Goal: Task Accomplishment & Management: Manage account settings

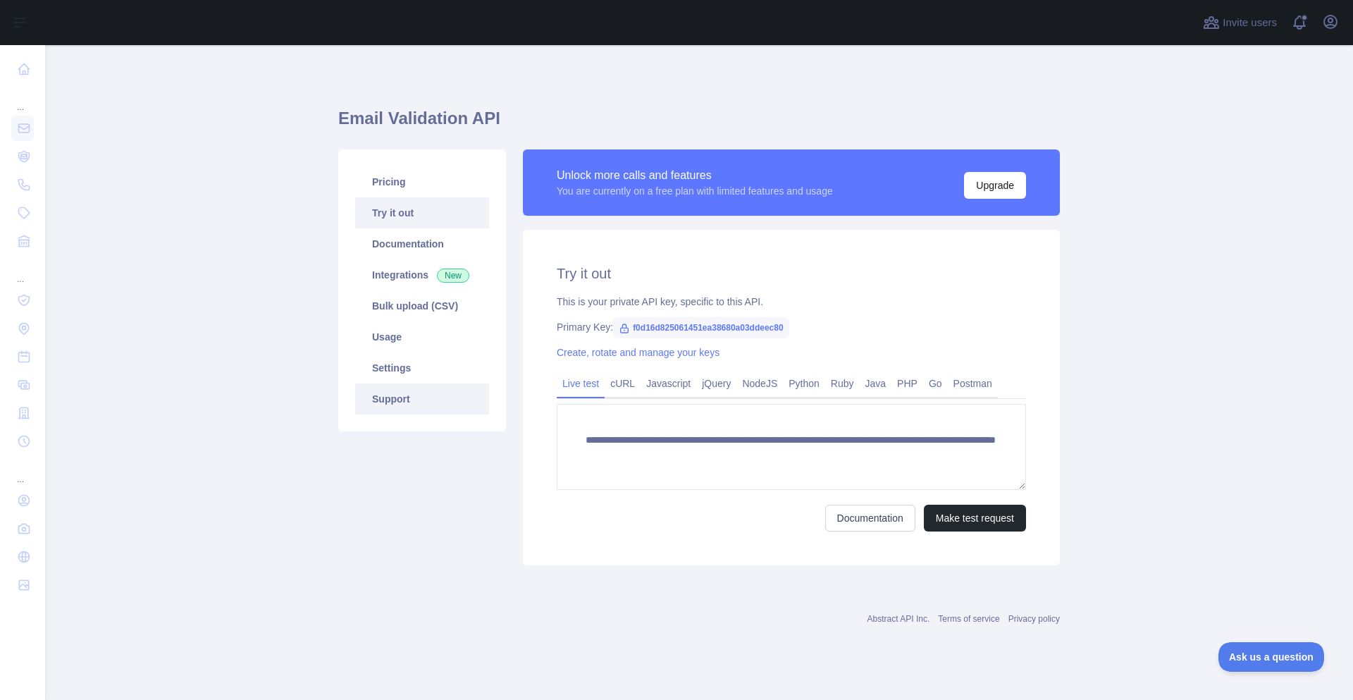
click at [417, 395] on link "Support" at bounding box center [422, 398] width 134 height 31
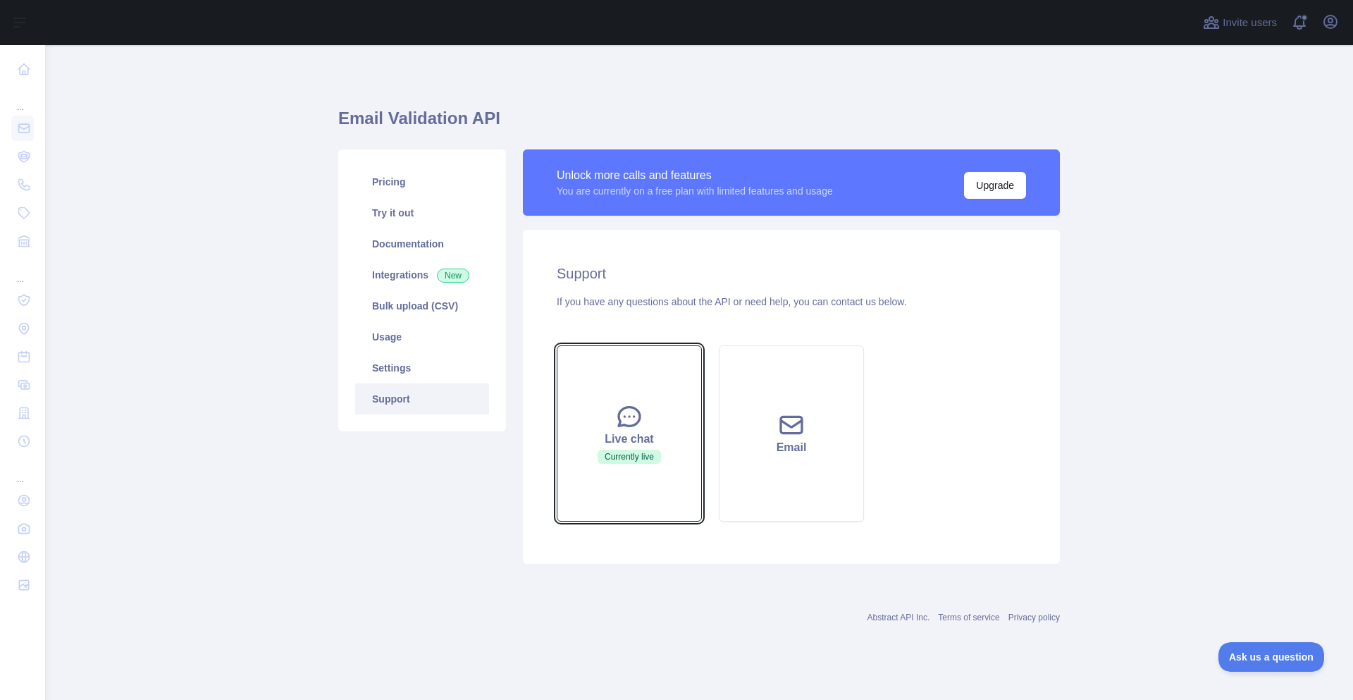
click at [640, 438] on div "Live chat" at bounding box center [629, 439] width 110 height 17
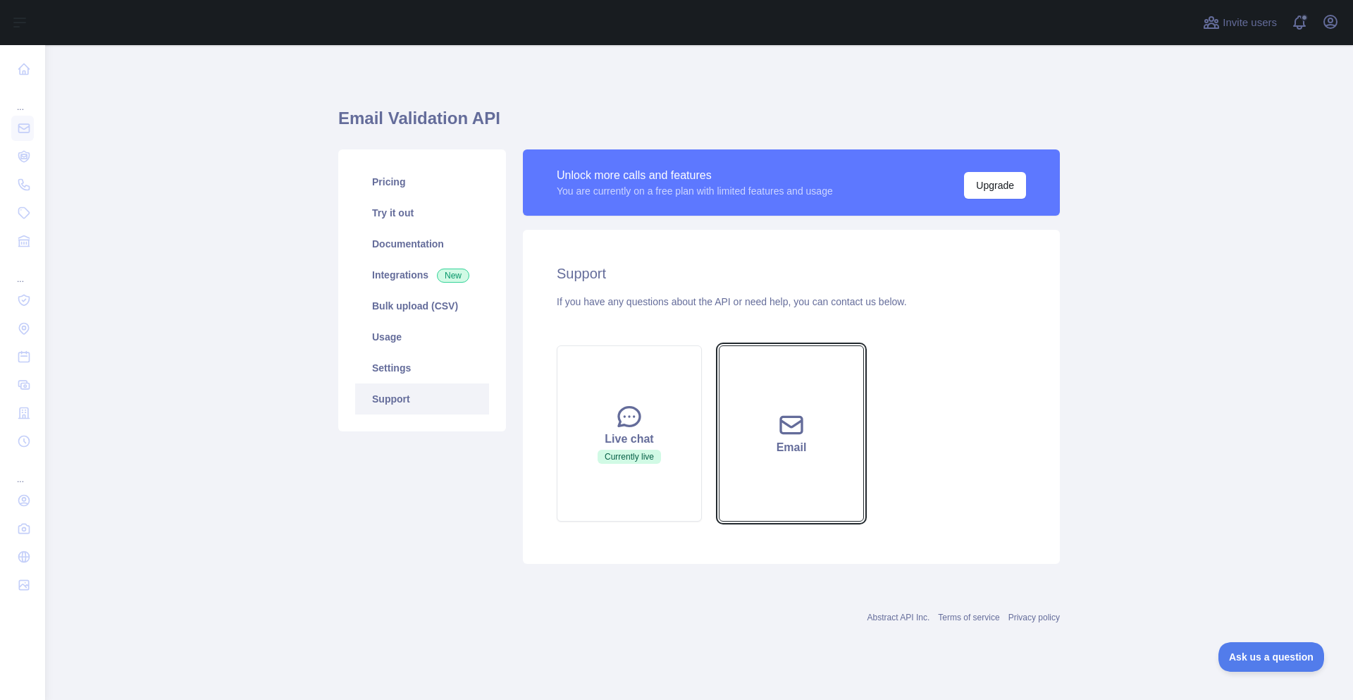
click at [751, 398] on button "Email" at bounding box center [791, 433] width 145 height 176
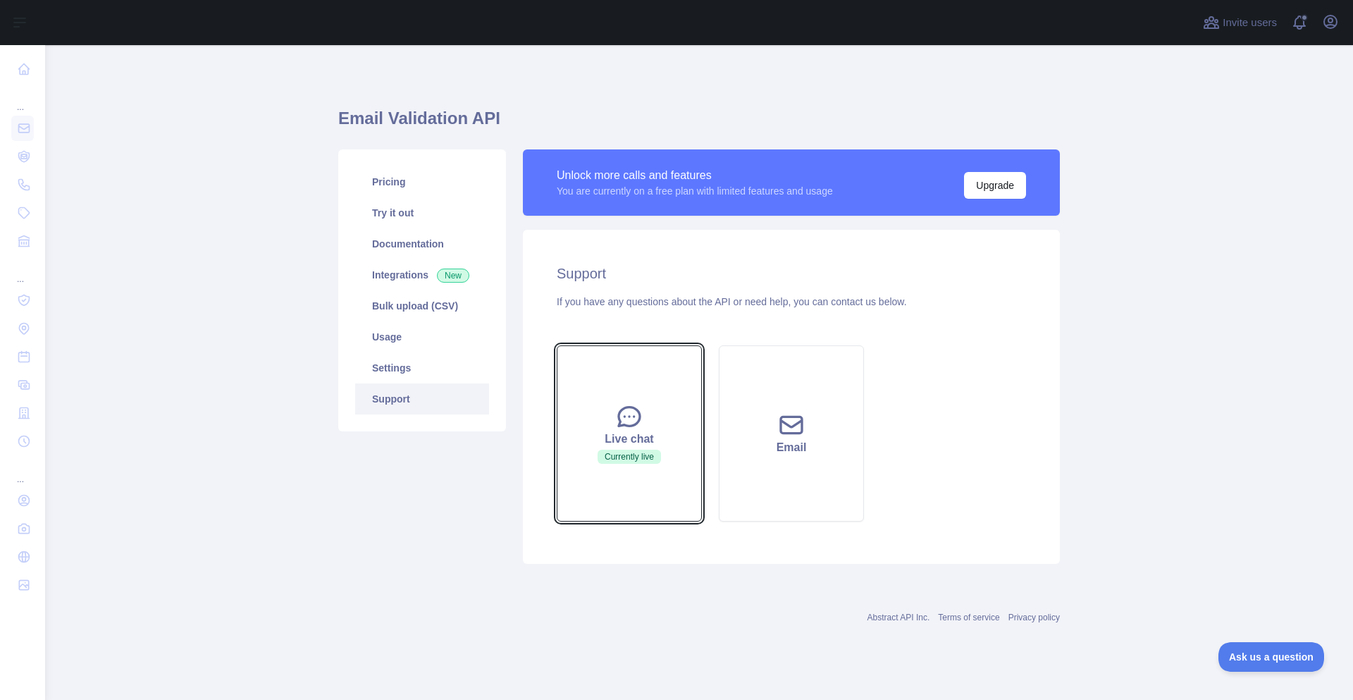
click at [641, 411] on icon at bounding box center [629, 416] width 28 height 28
click at [997, 495] on div "Live chat Currently live Email" at bounding box center [791, 433] width 486 height 193
click at [646, 464] on button "Live chat Currently live" at bounding box center [629, 433] width 145 height 176
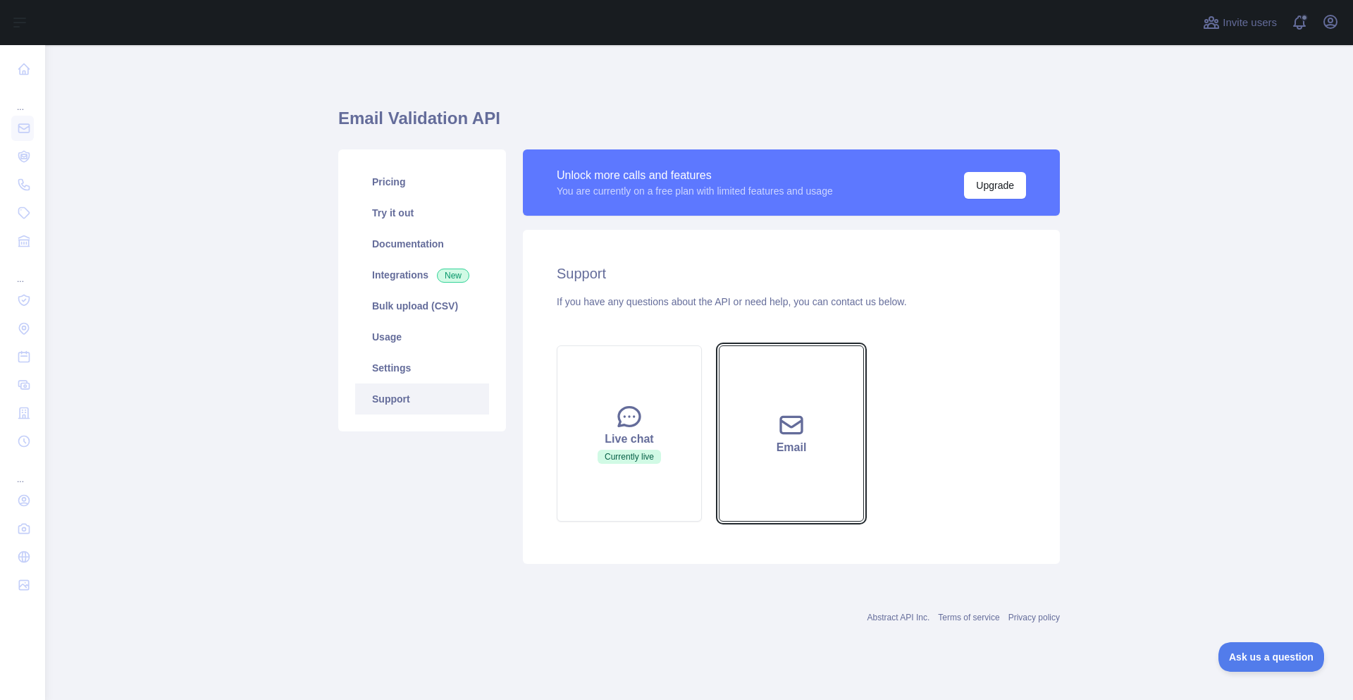
click at [767, 453] on div "Email" at bounding box center [791, 447] width 110 height 17
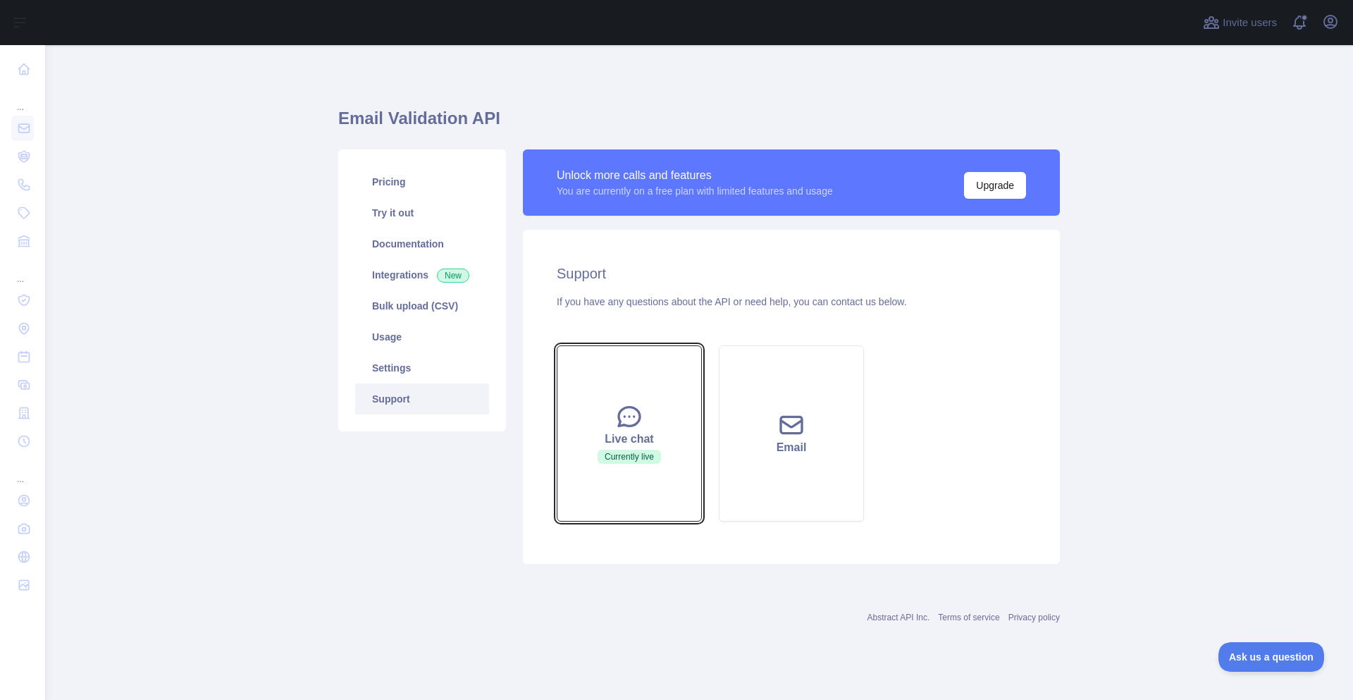
click at [617, 433] on div "Live chat" at bounding box center [629, 439] width 110 height 17
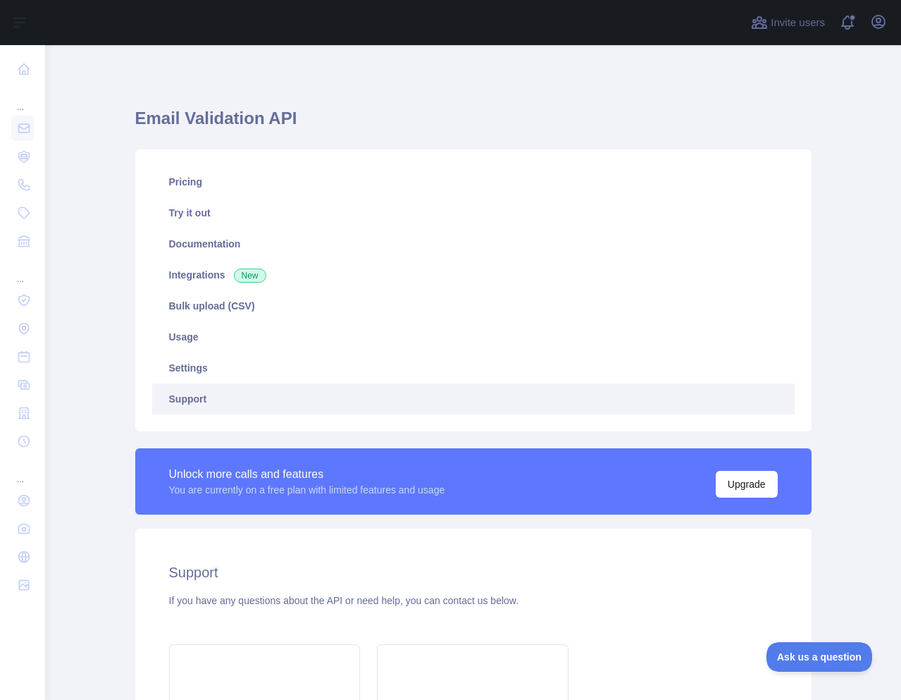
scroll to position [267, 0]
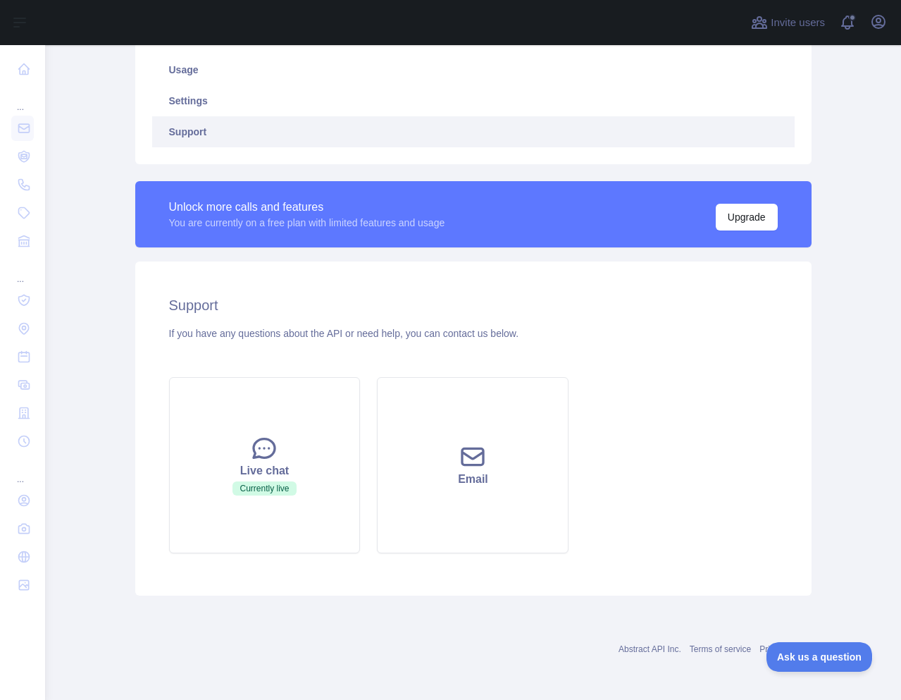
click at [841, 397] on main "Email Validation API Pricing Try it out Documentation Integrations New Bulk upl…" at bounding box center [473, 372] width 856 height 655
click at [775, 298] on div "Support If you have any questions about the API or need help, you can contact u…" at bounding box center [473, 428] width 677 height 334
click at [825, 279] on div "Email Validation API Pricing Try it out Documentation Integrations New Bulk upl…" at bounding box center [474, 239] width 722 height 922
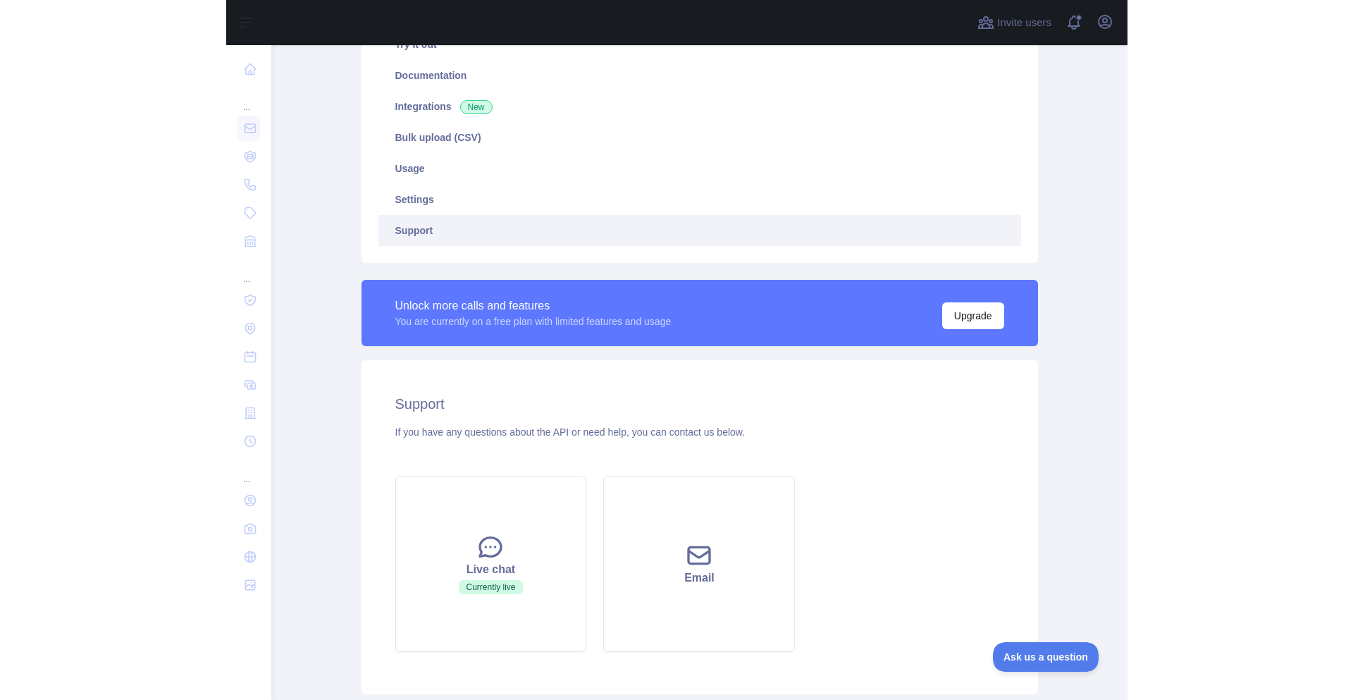
scroll to position [0, 0]
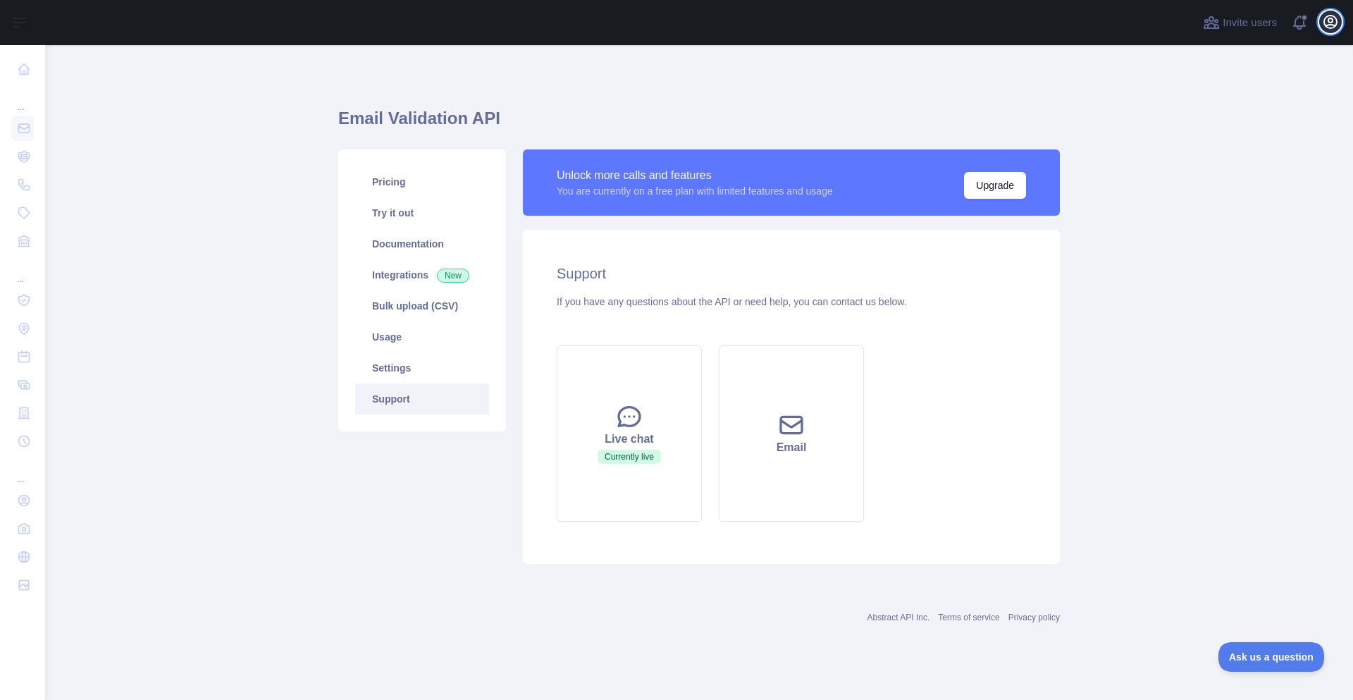
click at [1338, 20] on icon "button" at bounding box center [1330, 21] width 17 height 17
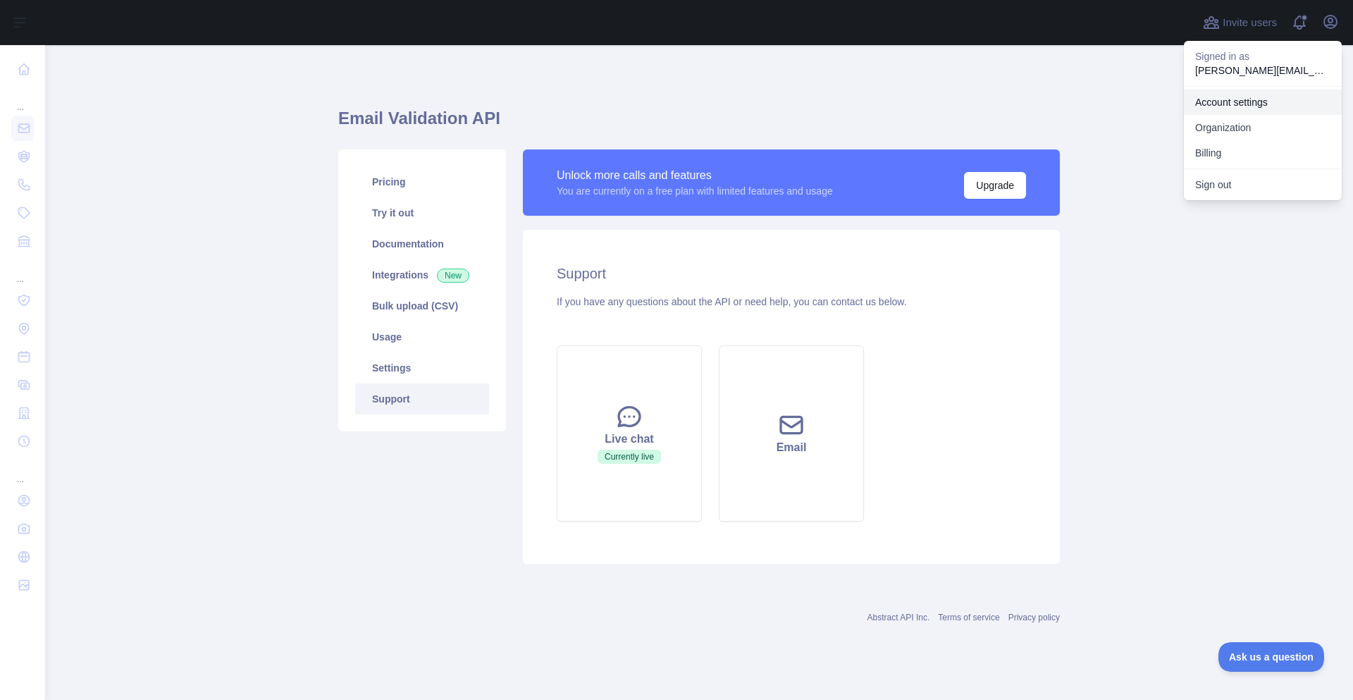
click at [1259, 97] on link "Account settings" at bounding box center [1263, 102] width 158 height 25
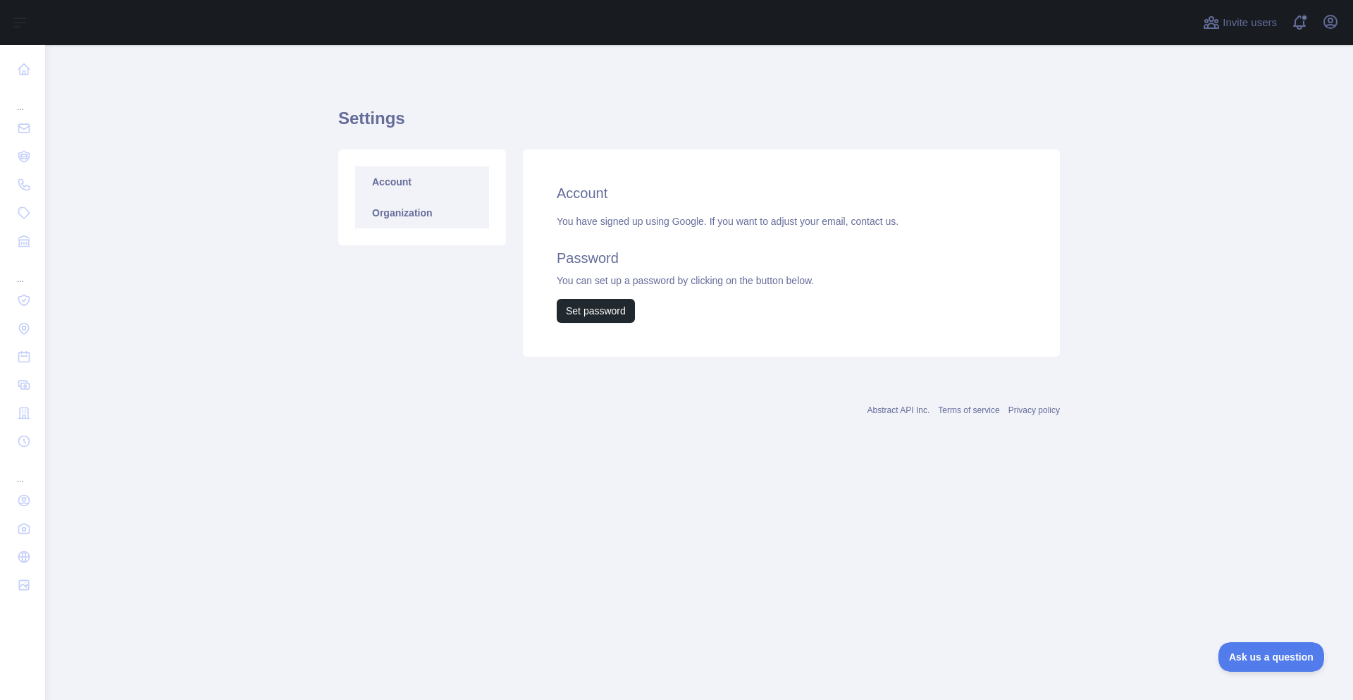
click at [428, 215] on link "Organization" at bounding box center [422, 212] width 134 height 31
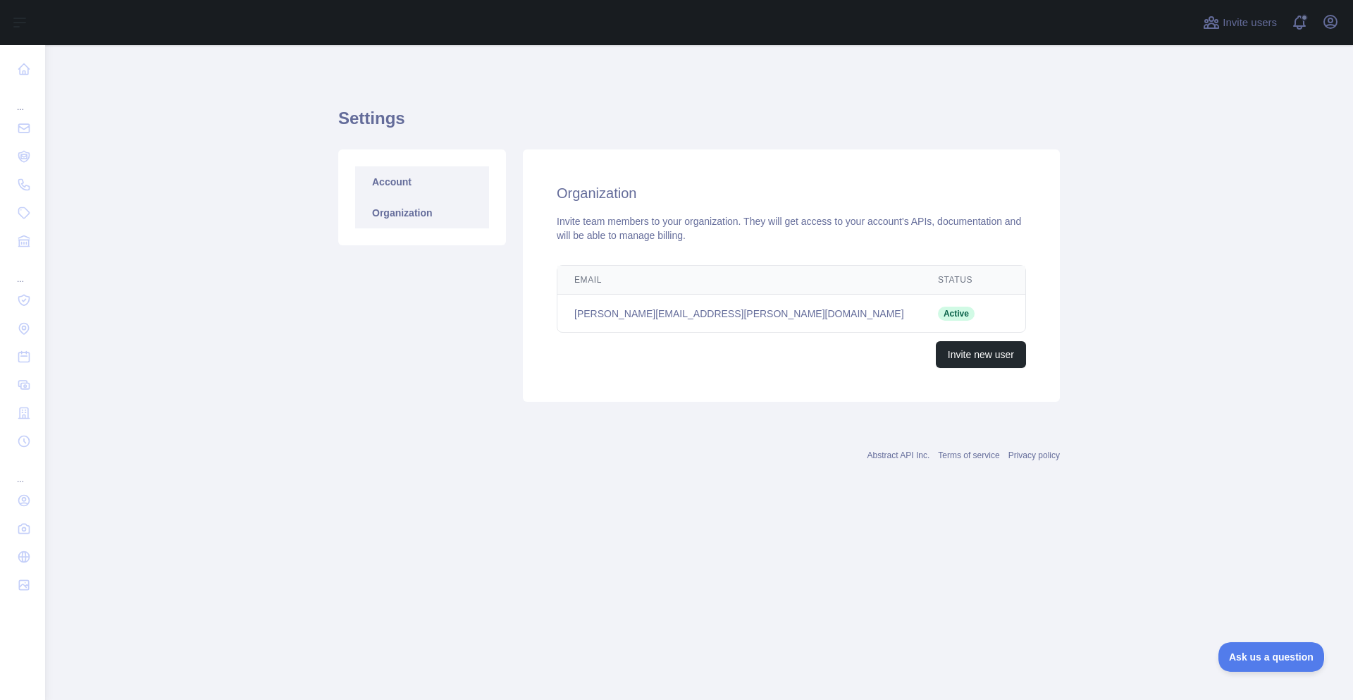
click at [424, 194] on link "Account" at bounding box center [422, 181] width 134 height 31
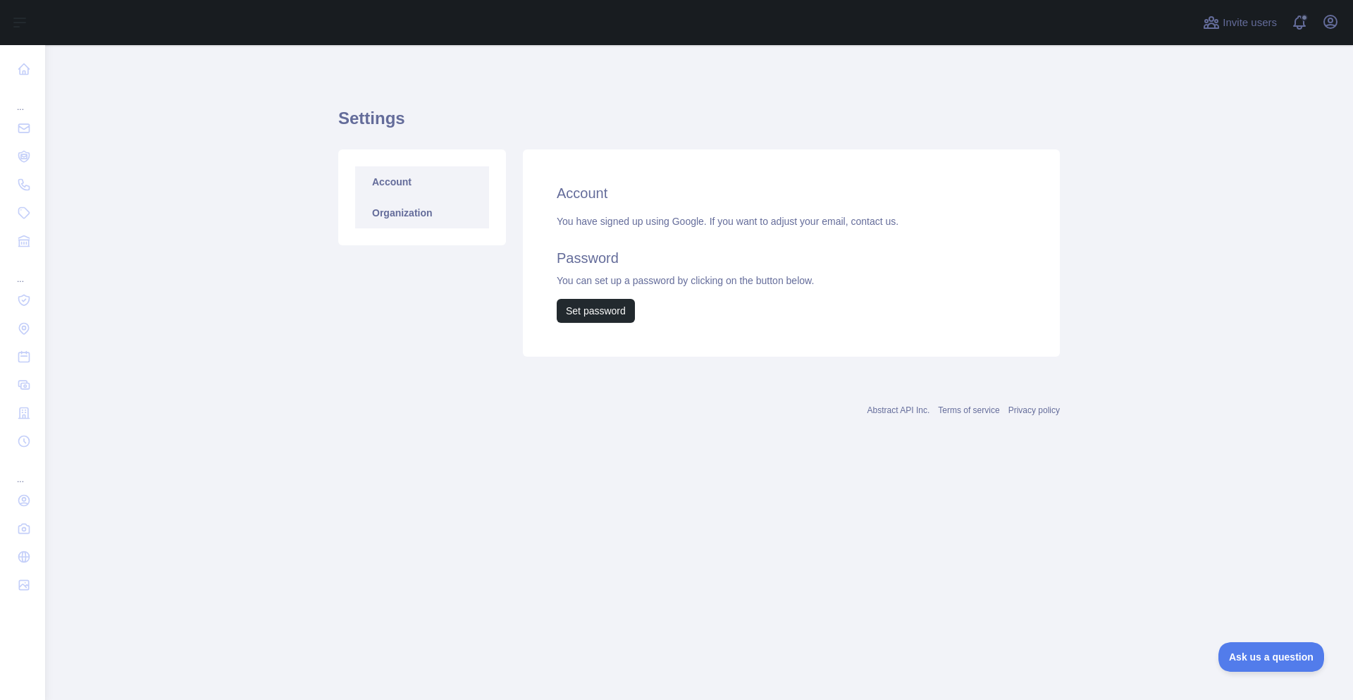
click at [422, 213] on link "Organization" at bounding box center [422, 212] width 134 height 31
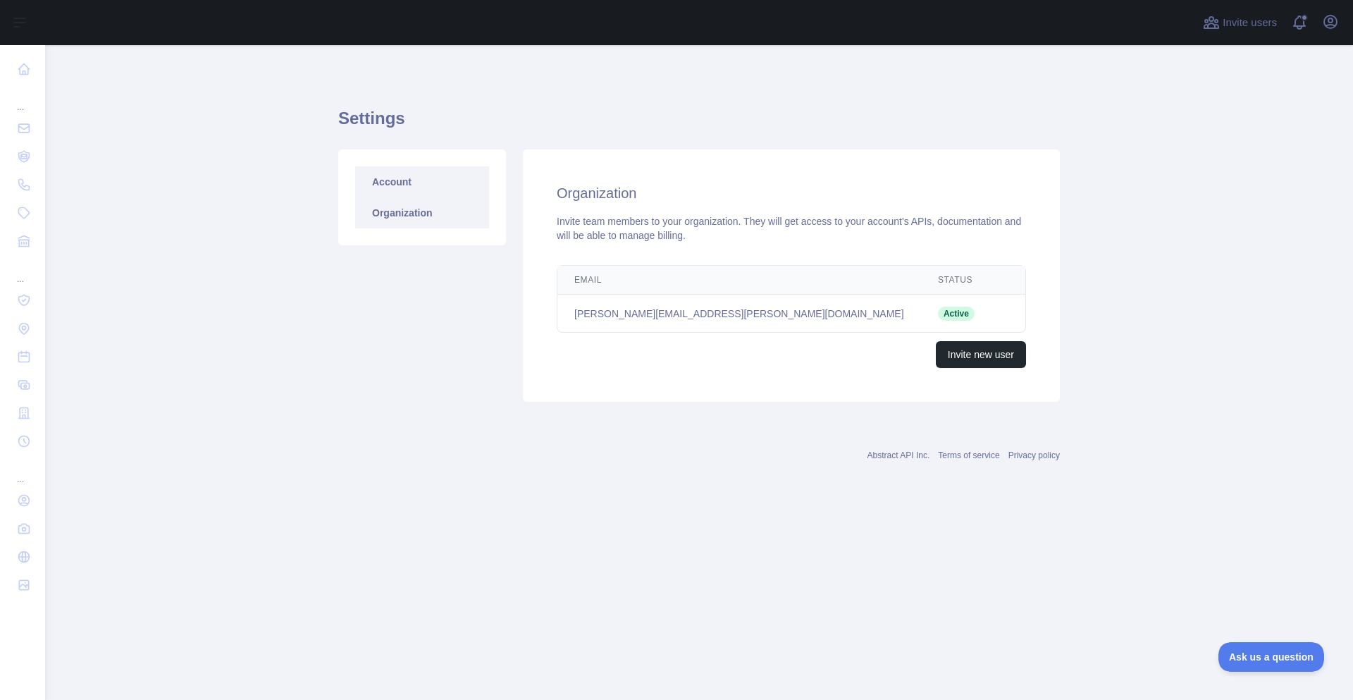
click at [423, 195] on link "Account" at bounding box center [422, 181] width 134 height 31
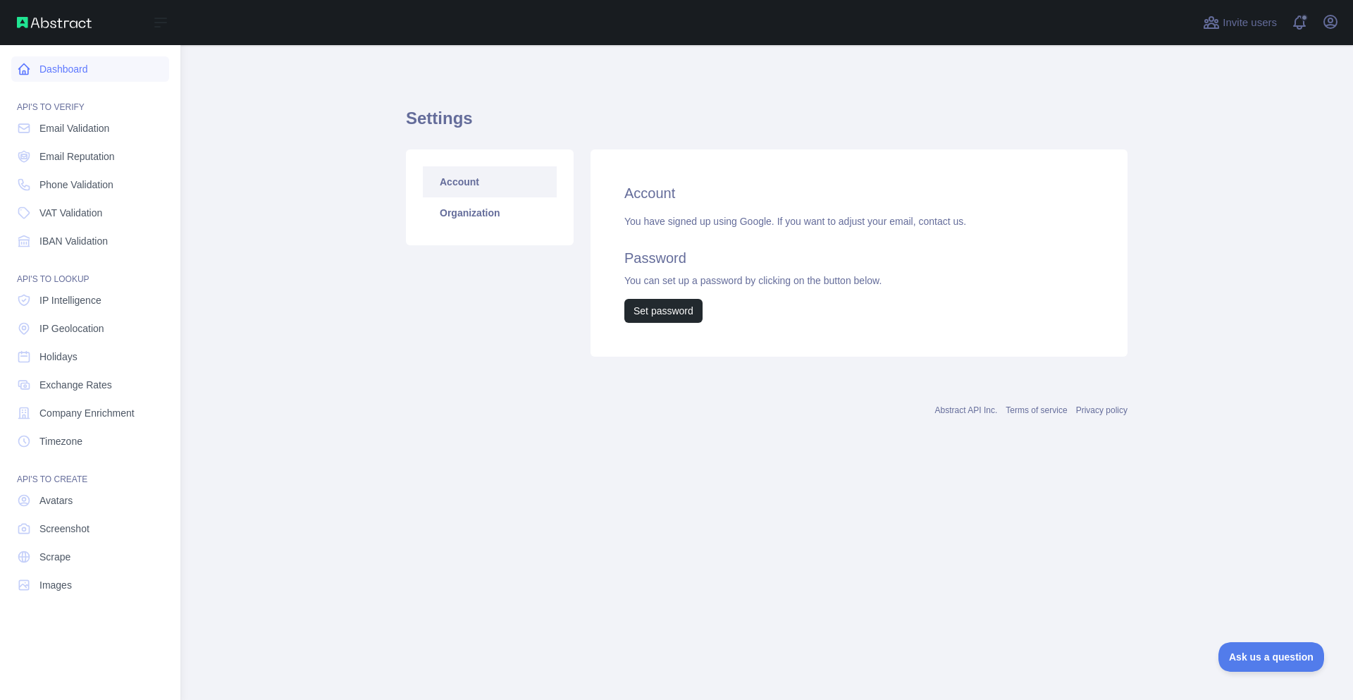
click at [61, 76] on link "Dashboard" at bounding box center [90, 68] width 158 height 25
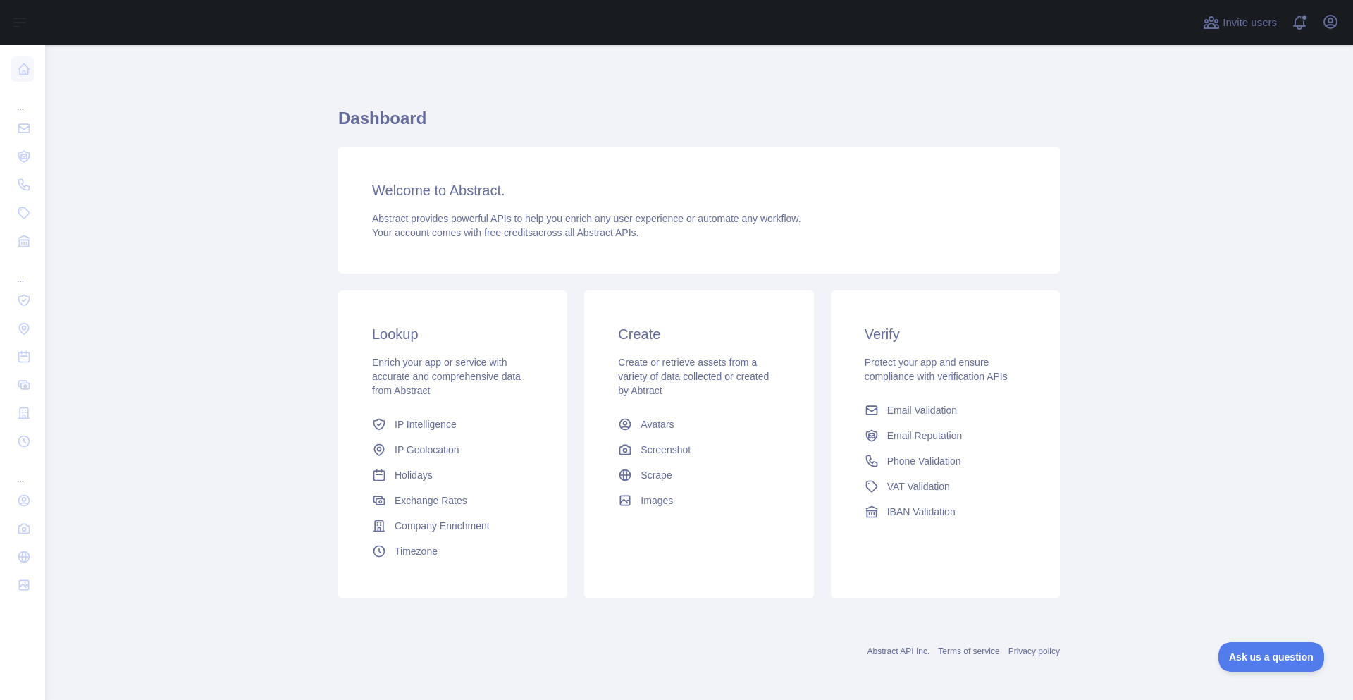
scroll to position [2, 0]
click at [1294, 21] on span at bounding box center [1305, 22] width 28 height 45
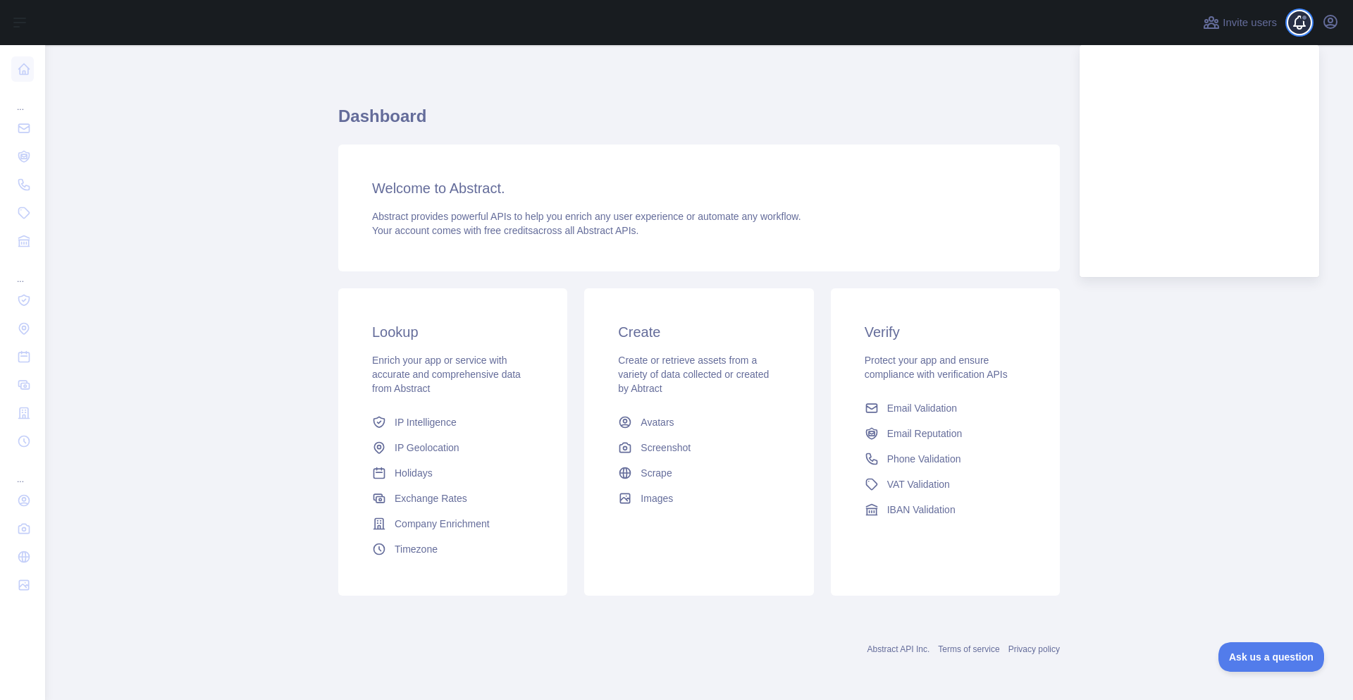
click at [1297, 24] on span at bounding box center [1305, 22] width 28 height 45
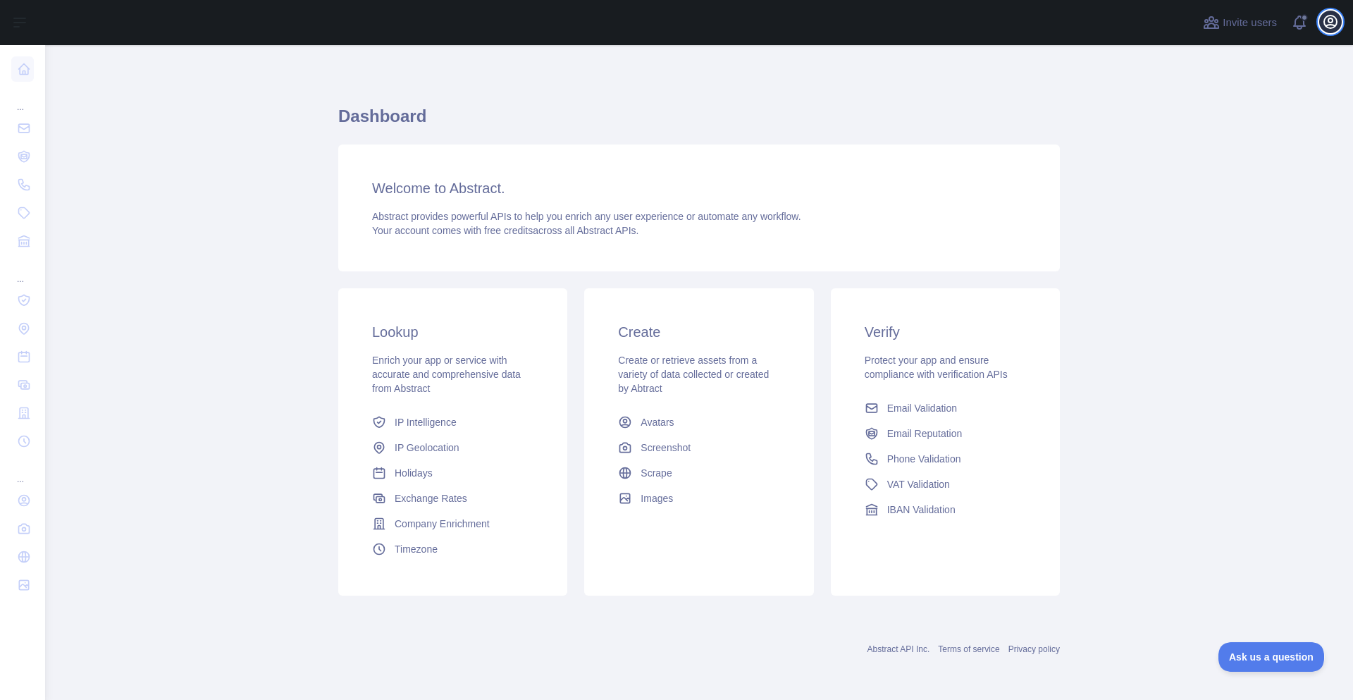
click at [1326, 24] on icon "button" at bounding box center [1330, 21] width 17 height 17
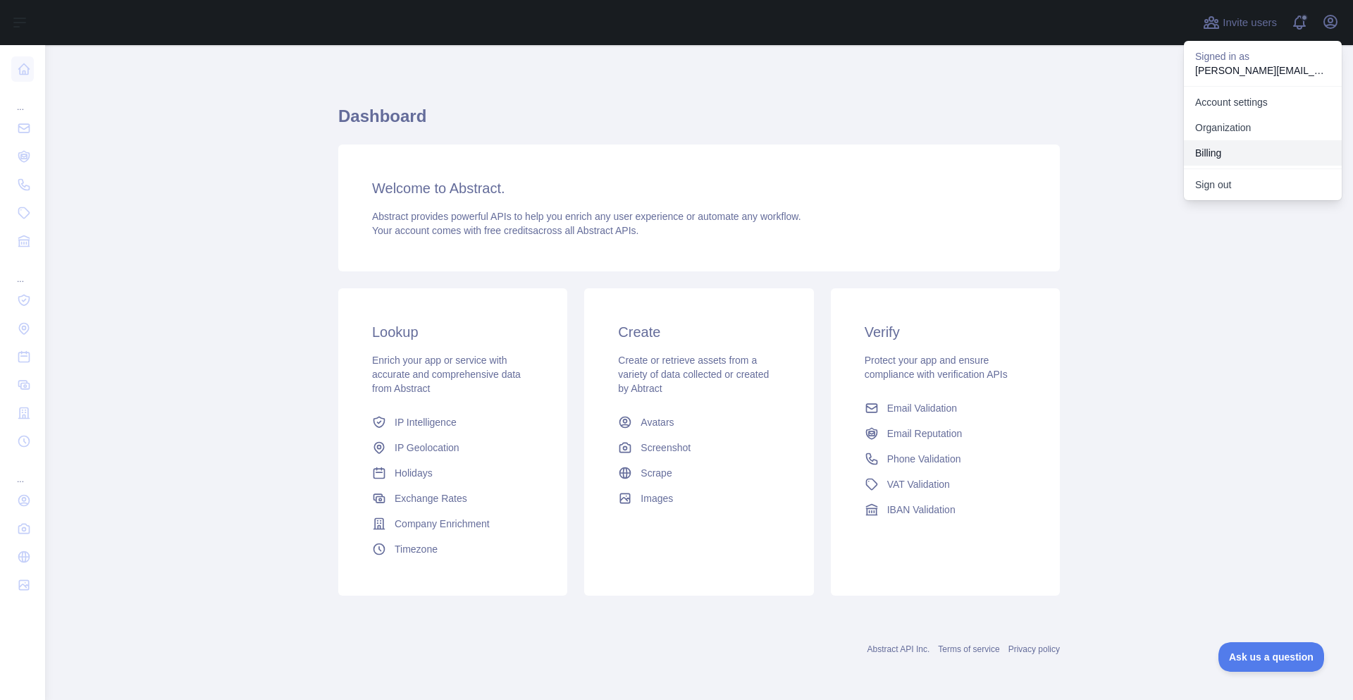
click at [1235, 143] on button "Billing" at bounding box center [1263, 152] width 158 height 25
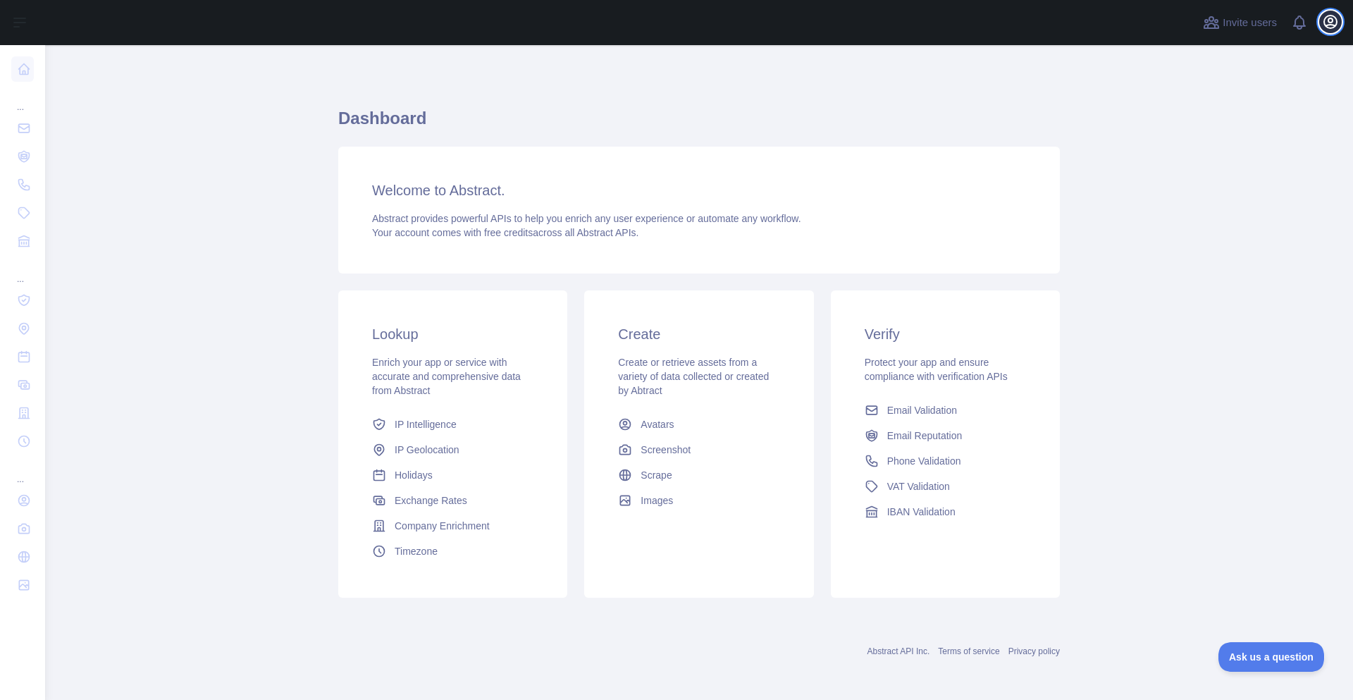
click at [1328, 19] on icon "button" at bounding box center [1330, 22] width 13 height 13
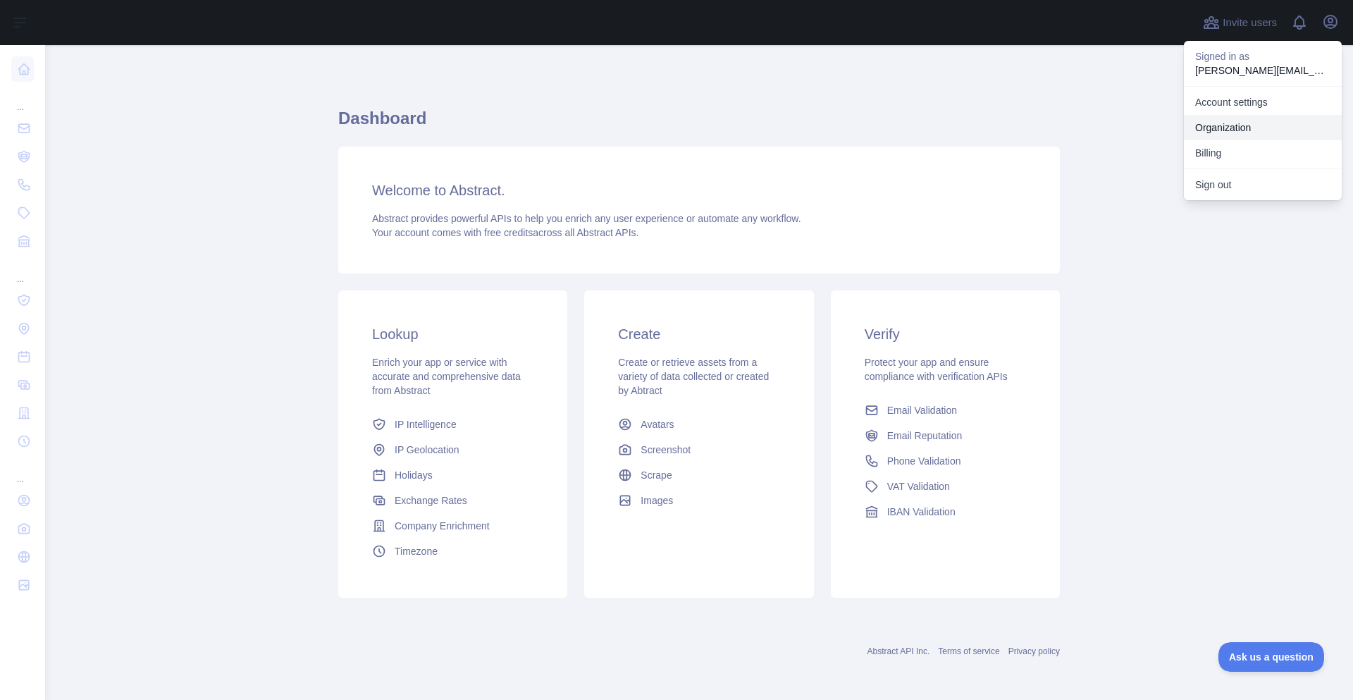
click at [1216, 125] on link "Organization" at bounding box center [1263, 127] width 158 height 25
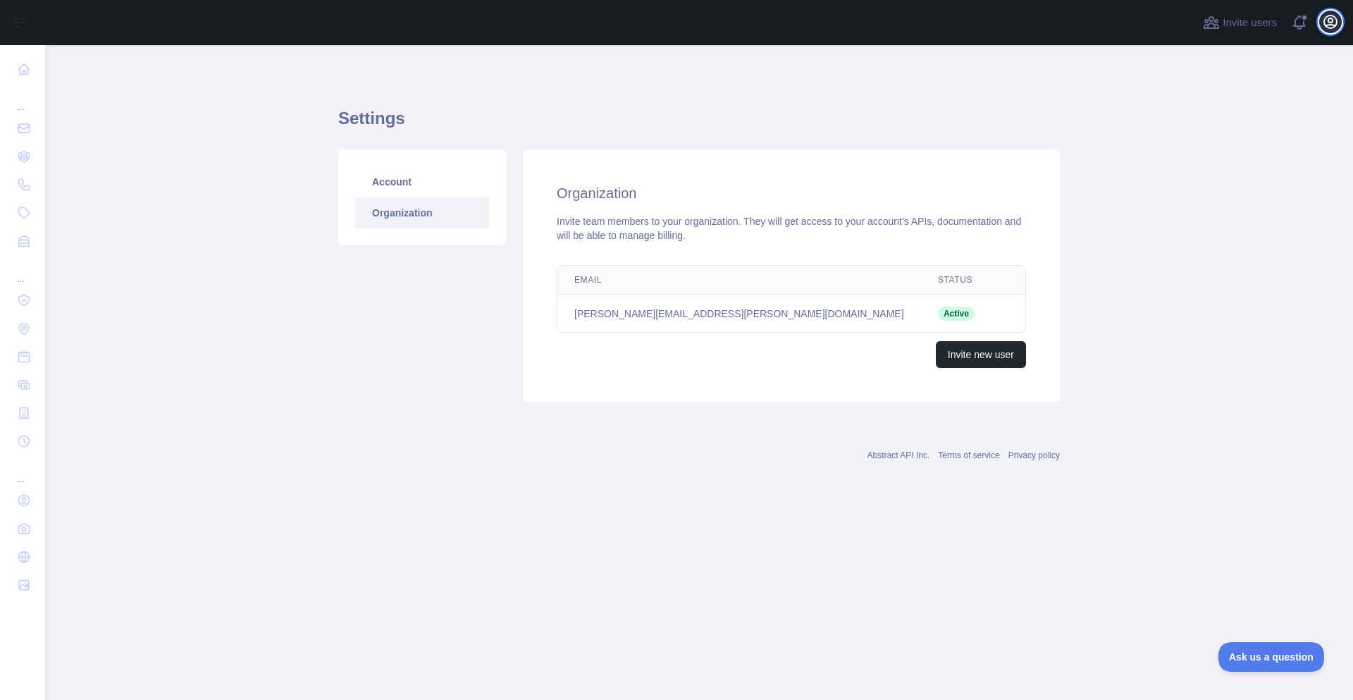
click at [1328, 20] on icon "button" at bounding box center [1330, 22] width 13 height 13
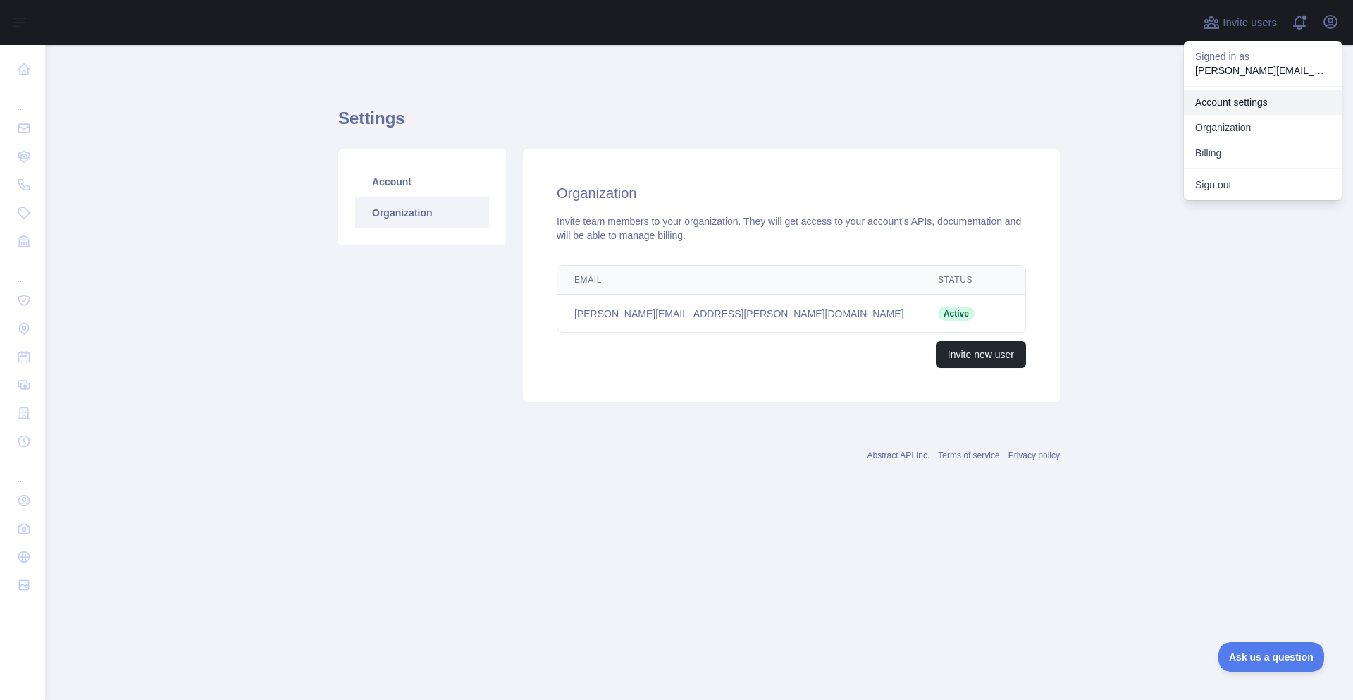
click at [1259, 97] on link "Account settings" at bounding box center [1263, 102] width 158 height 25
